Goal: Task Accomplishment & Management: Use online tool/utility

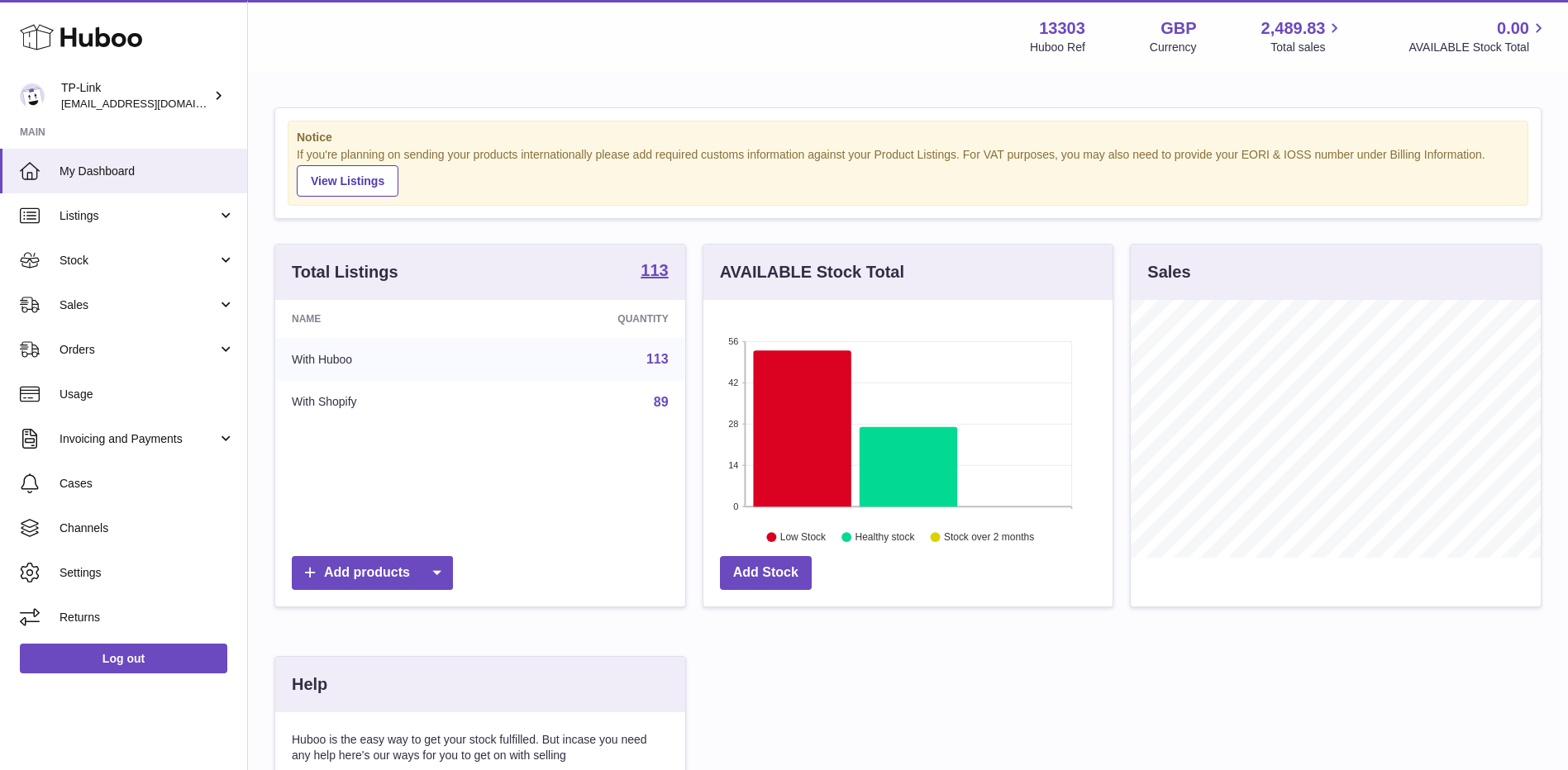
scroll to position [258, 409]
click at [153, 308] on span "Sales" at bounding box center [139, 305] width 158 height 16
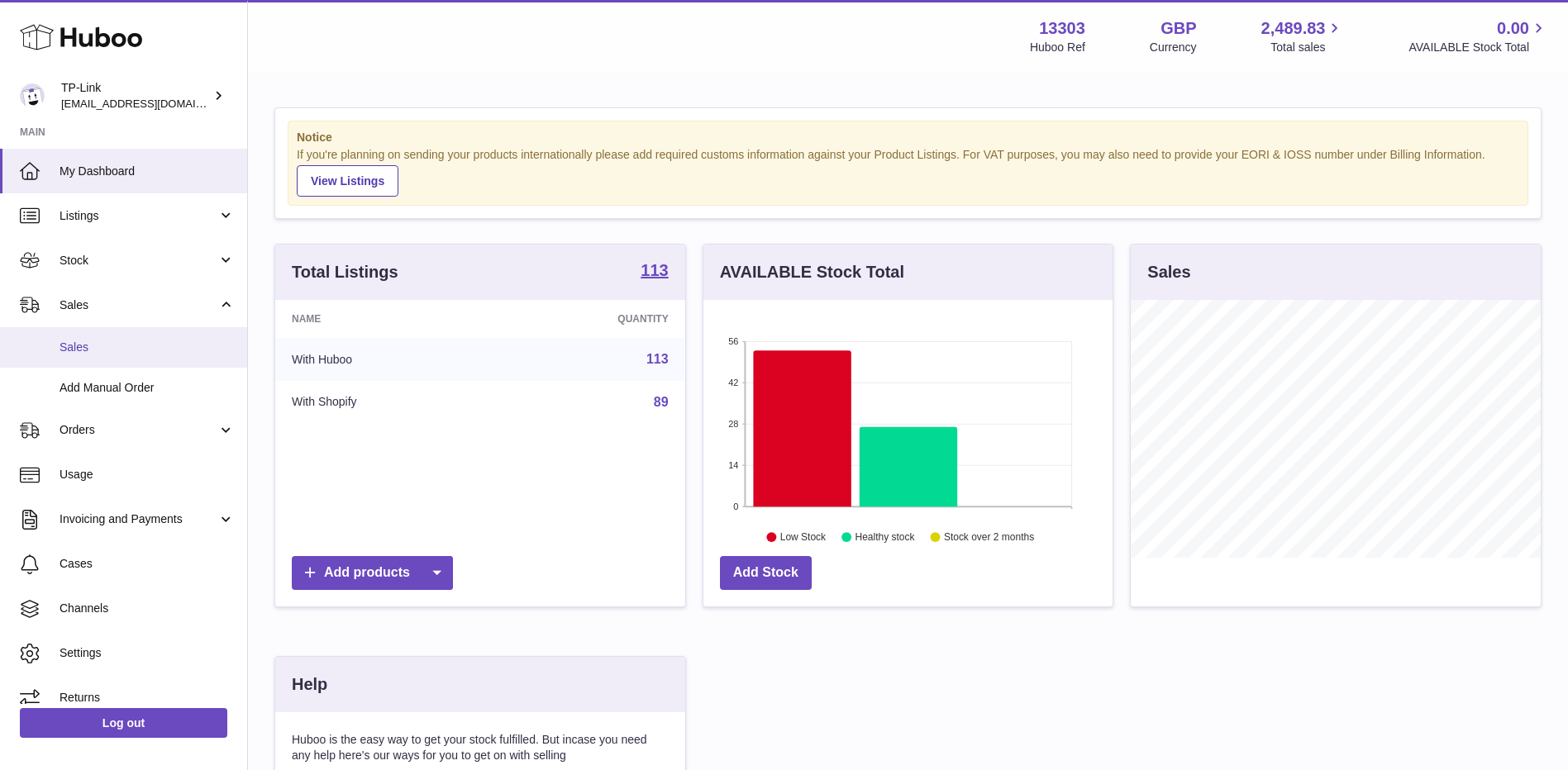
click at [143, 344] on span "Sales" at bounding box center [147, 347] width 176 height 16
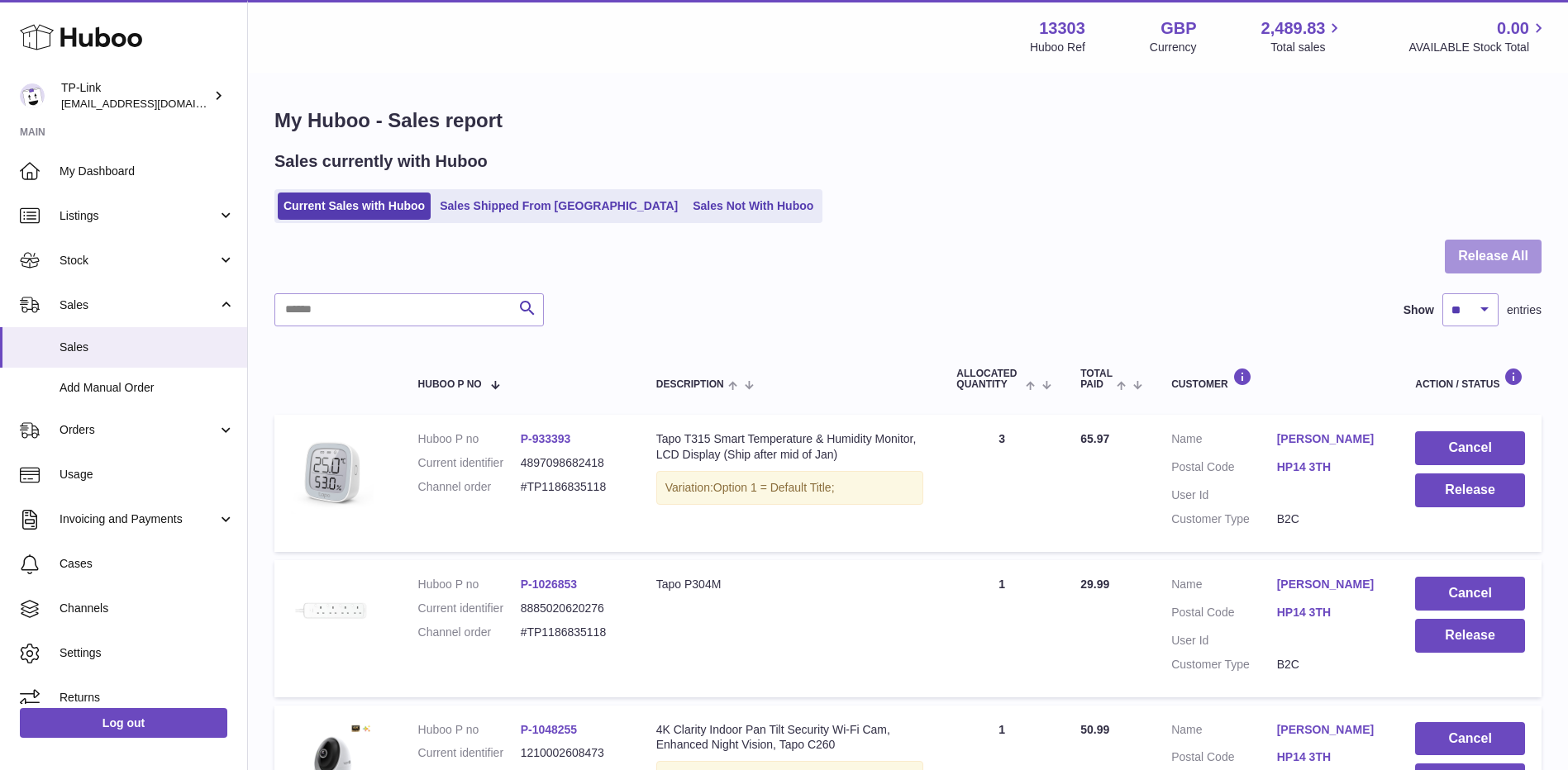
click at [1476, 261] on button "Release All" at bounding box center [1493, 257] width 97 height 34
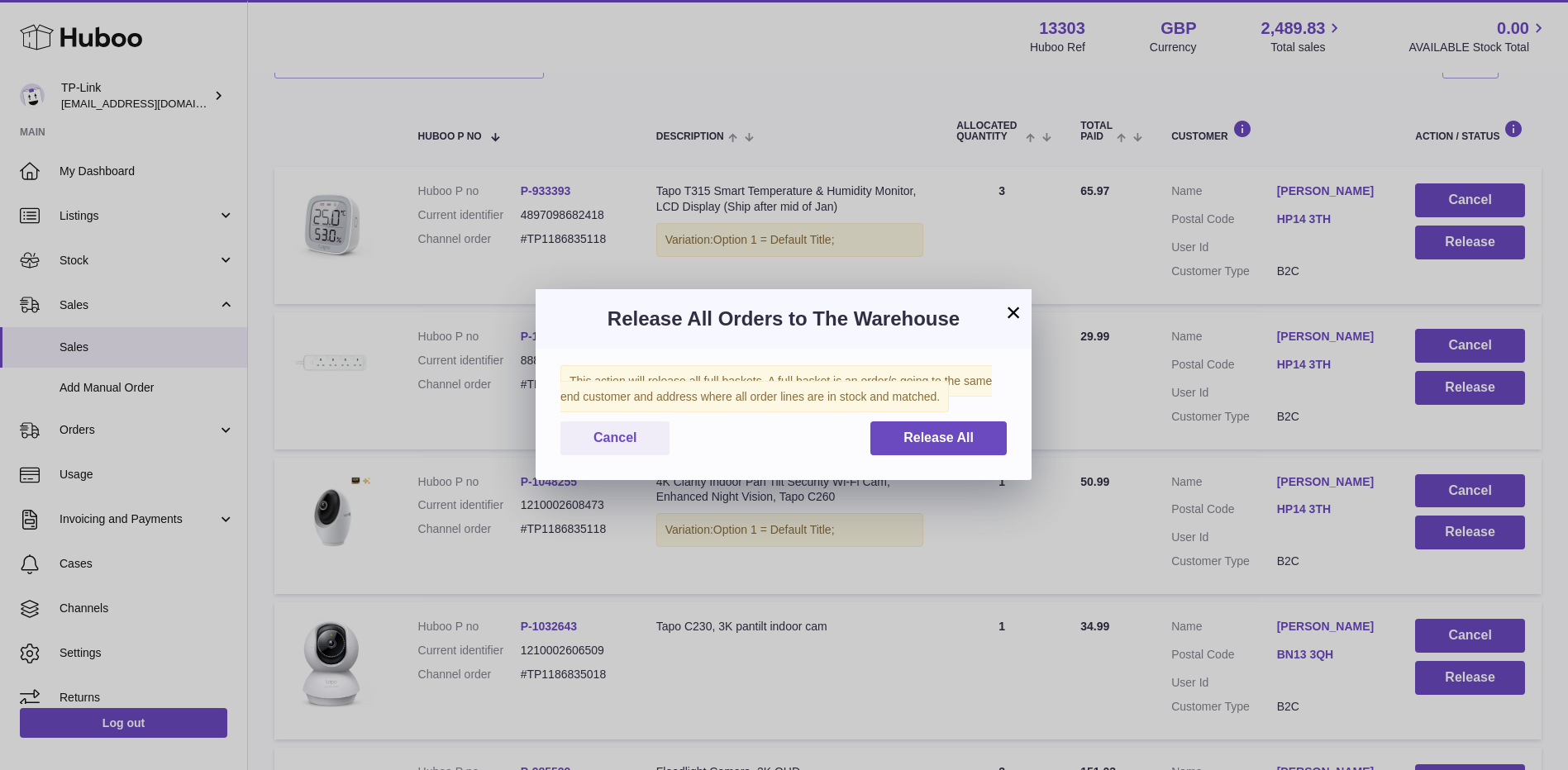
scroll to position [331, 0]
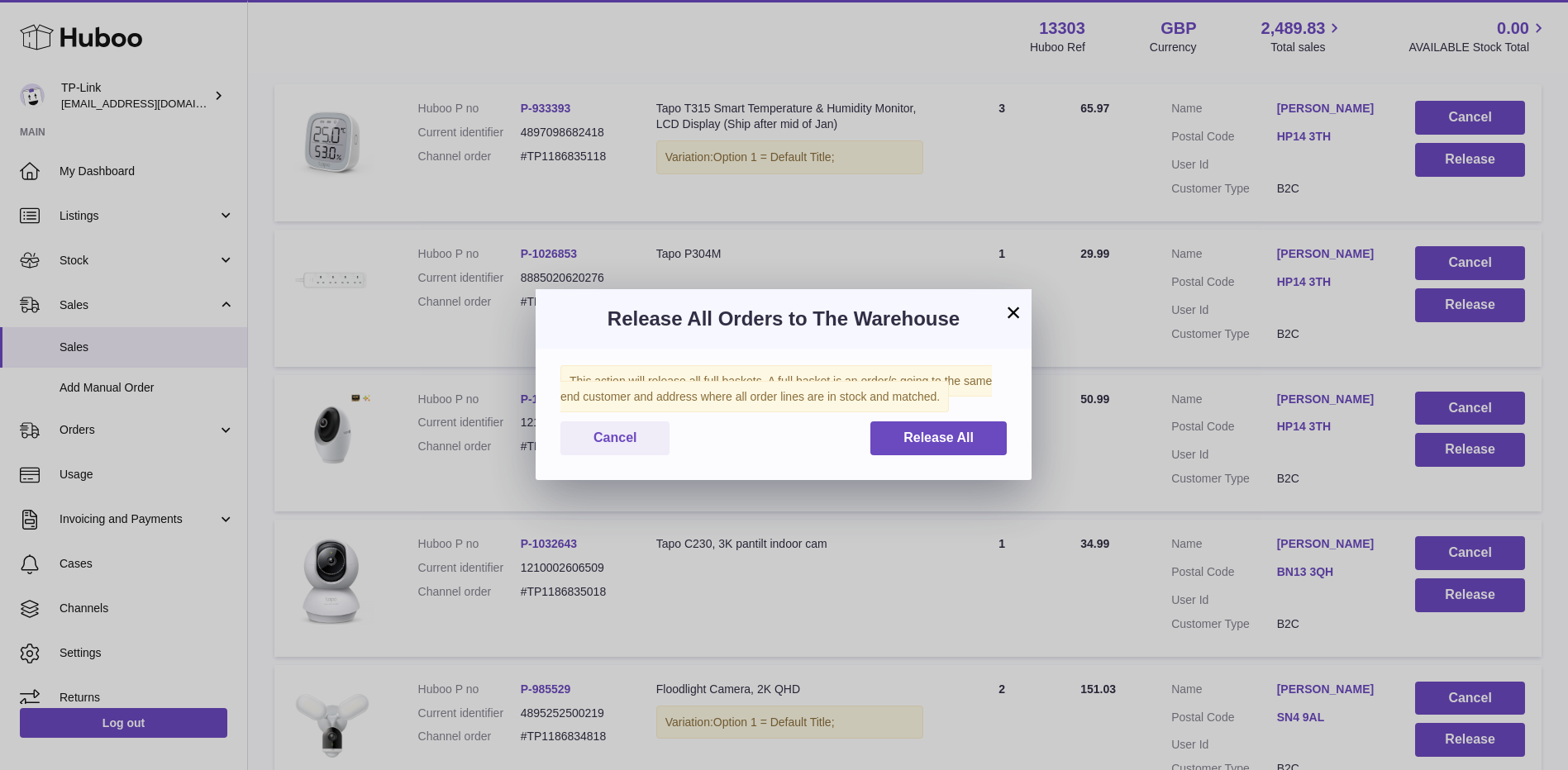
click at [1016, 310] on button "×" at bounding box center [1013, 312] width 20 height 20
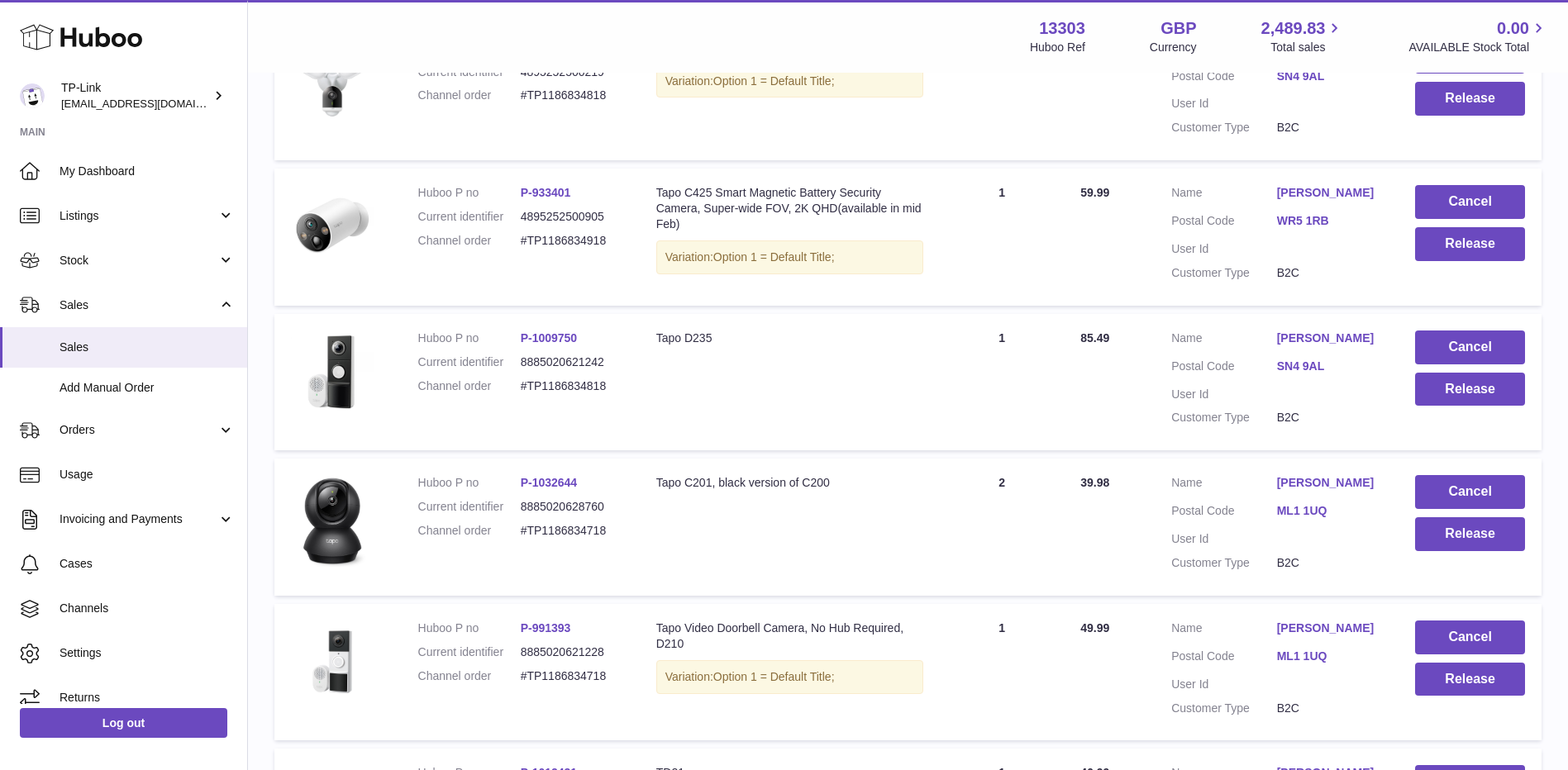
scroll to position [1269, 0]
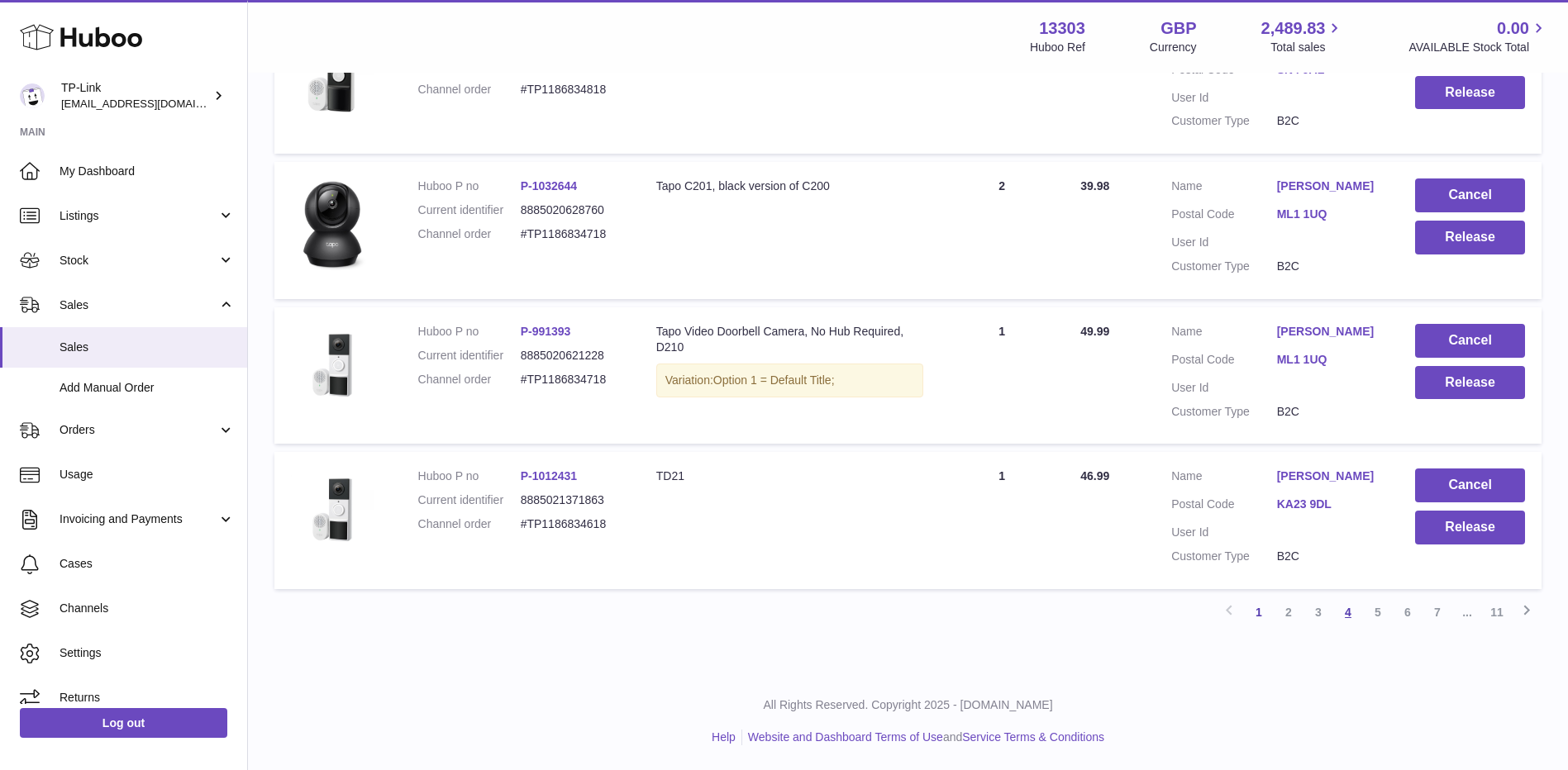
click at [1354, 611] on link "4" at bounding box center [1348, 612] width 29 height 29
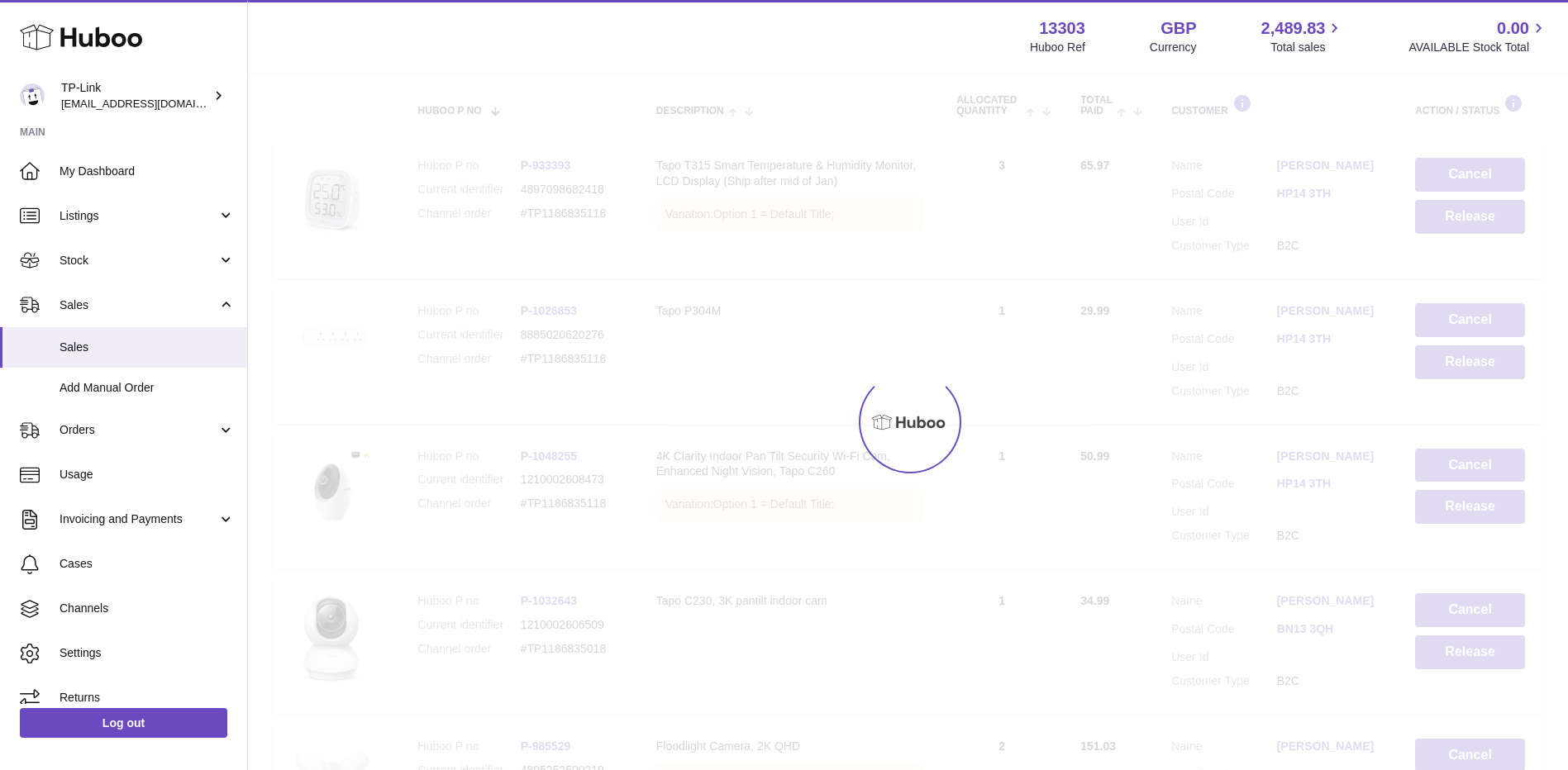
scroll to position [74, 0]
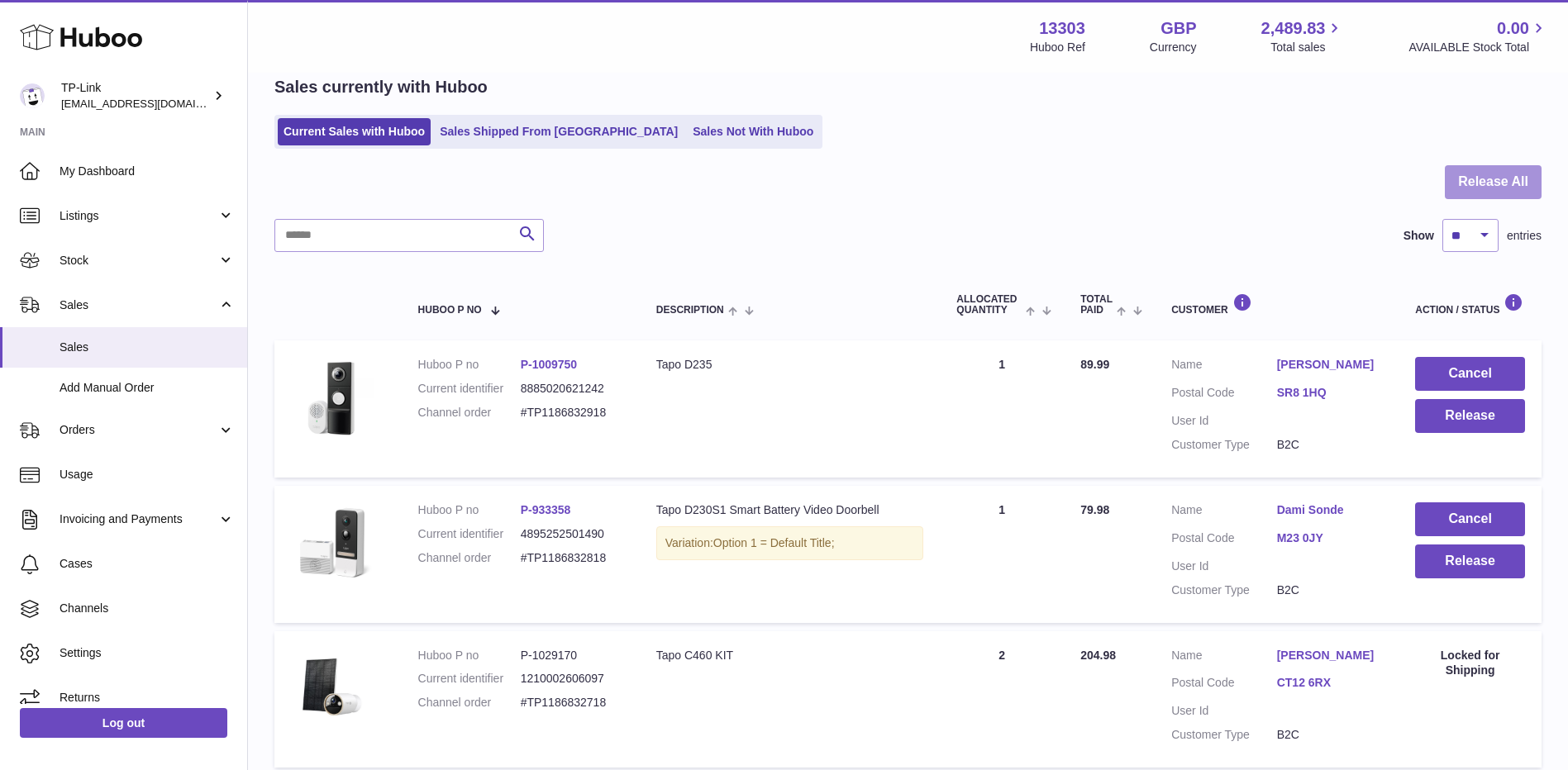
click at [1504, 179] on button "Release All" at bounding box center [1493, 182] width 97 height 34
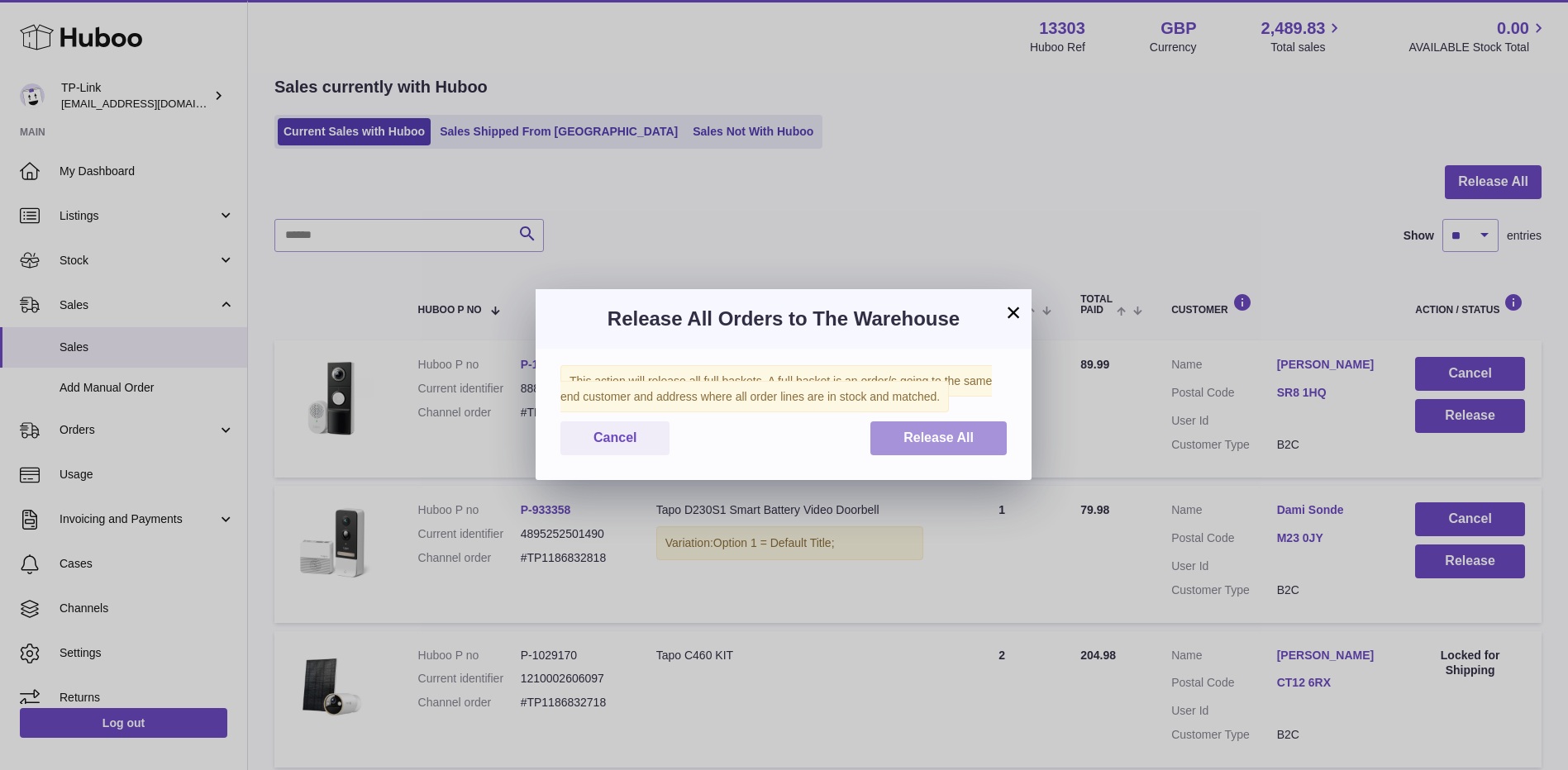
click at [913, 433] on span "Release All" at bounding box center [939, 437] width 70 height 14
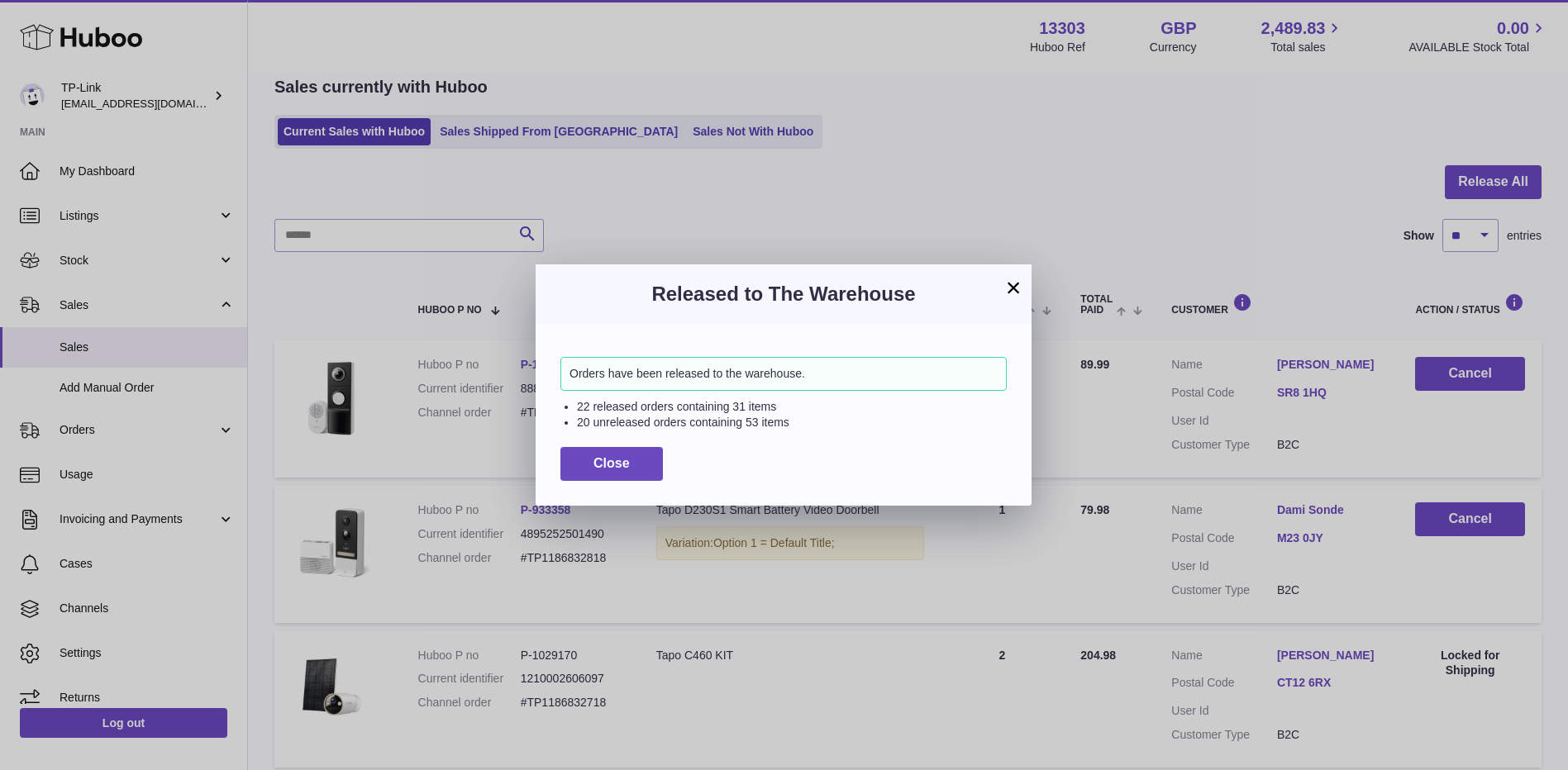
click at [1012, 290] on button "×" at bounding box center [1013, 288] width 20 height 20
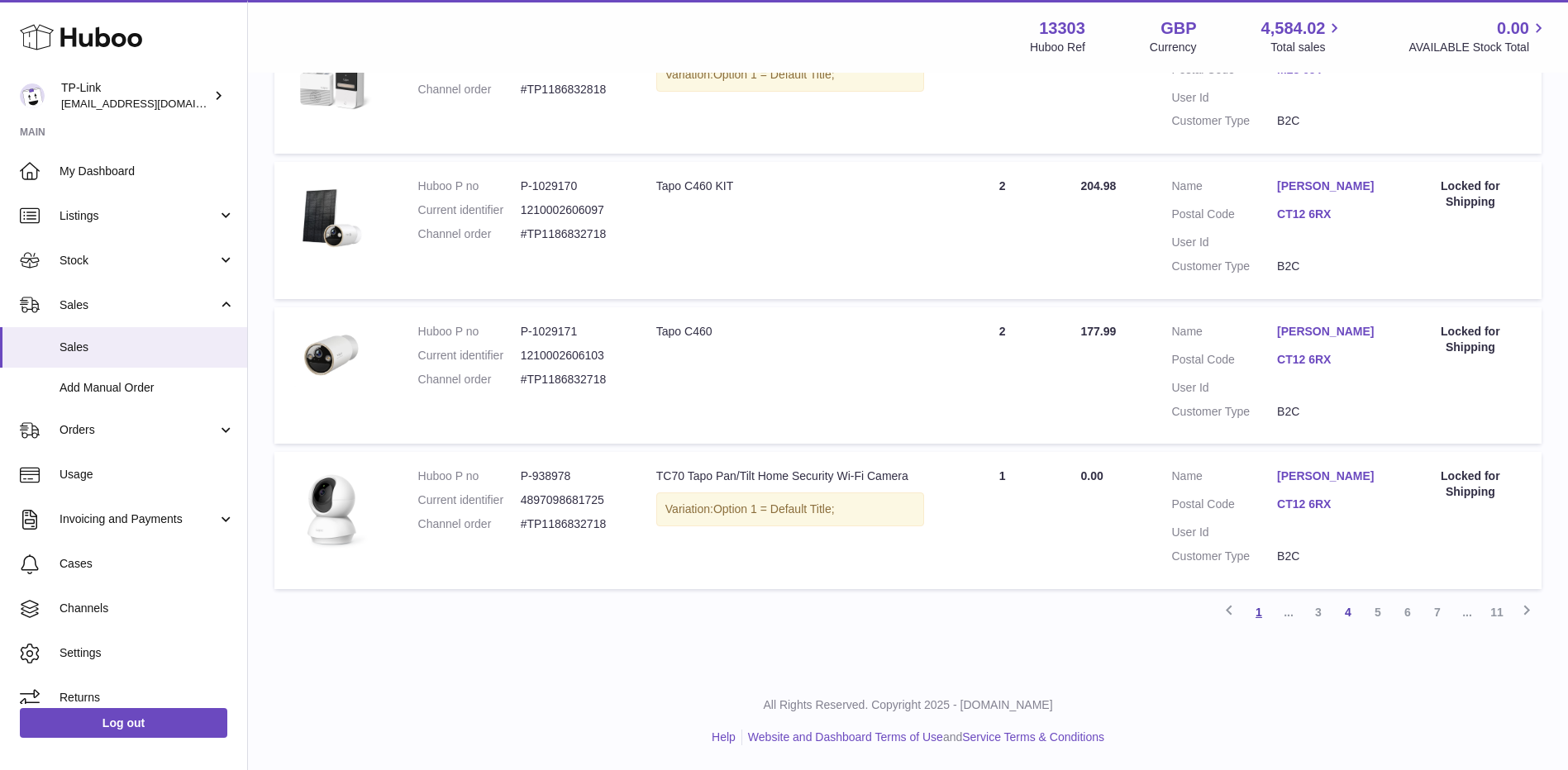
click at [1259, 602] on link "1" at bounding box center [1259, 612] width 29 height 29
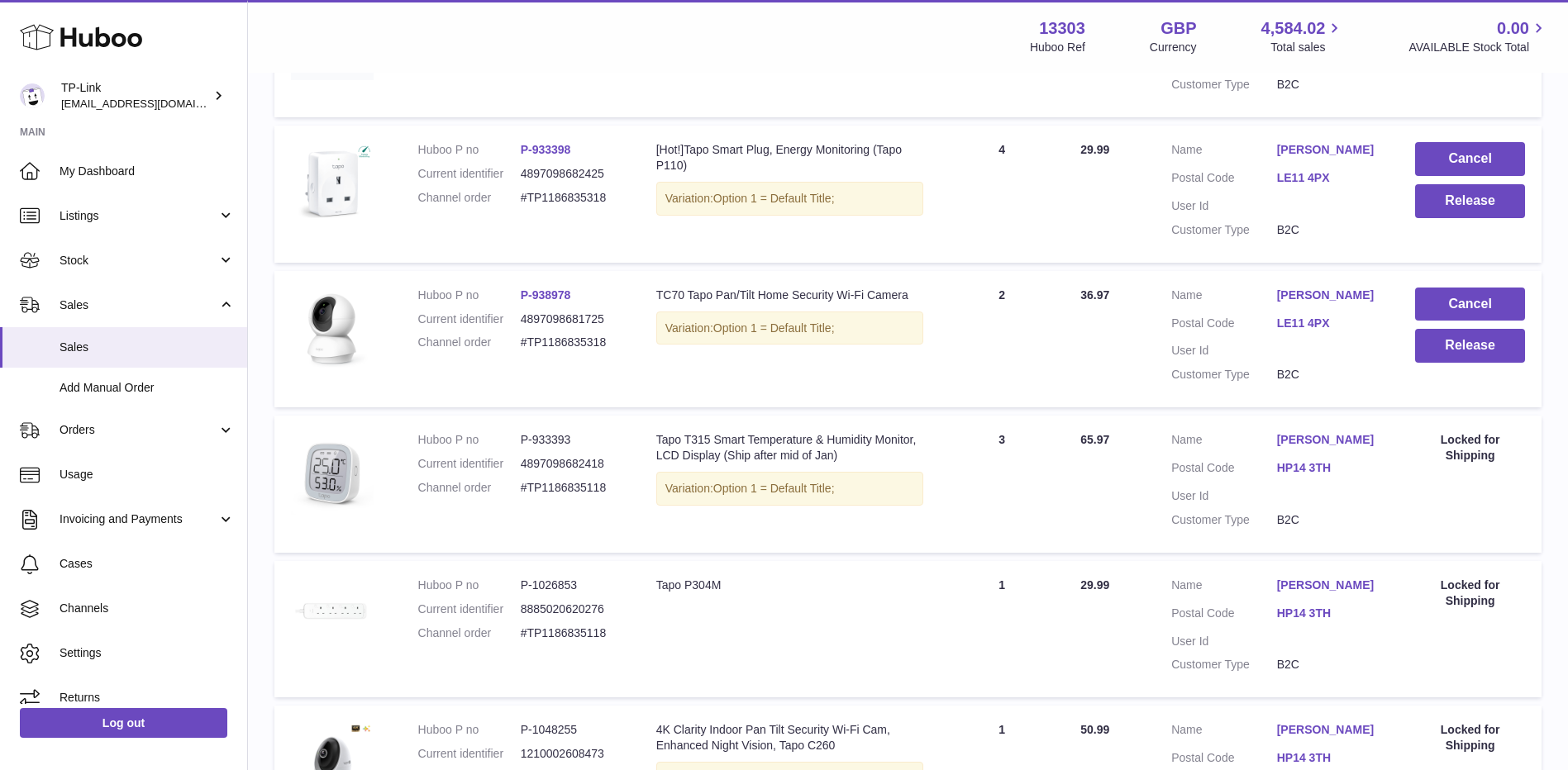
scroll to position [901, 0]
